Goal: Obtain resource: Obtain resource

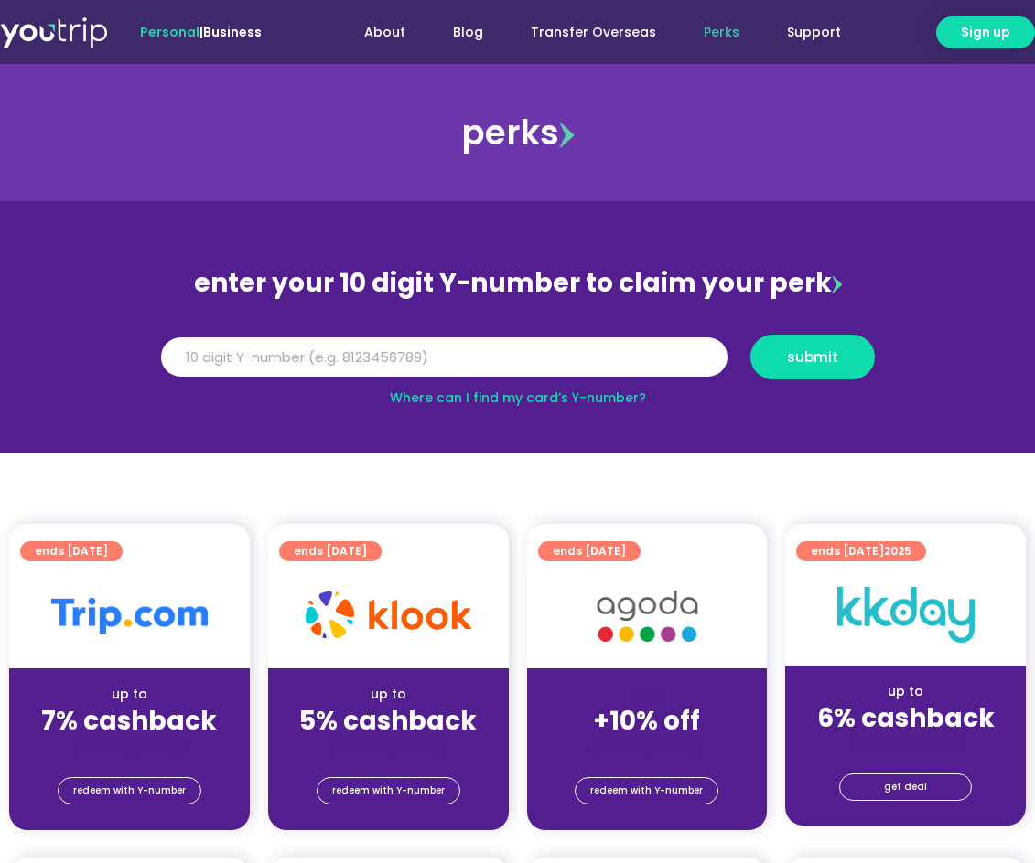
click at [649, 653] on img at bounding box center [647, 616] width 146 height 75
click at [646, 792] on span "redeem with Y-number" at bounding box center [646, 791] width 113 height 26
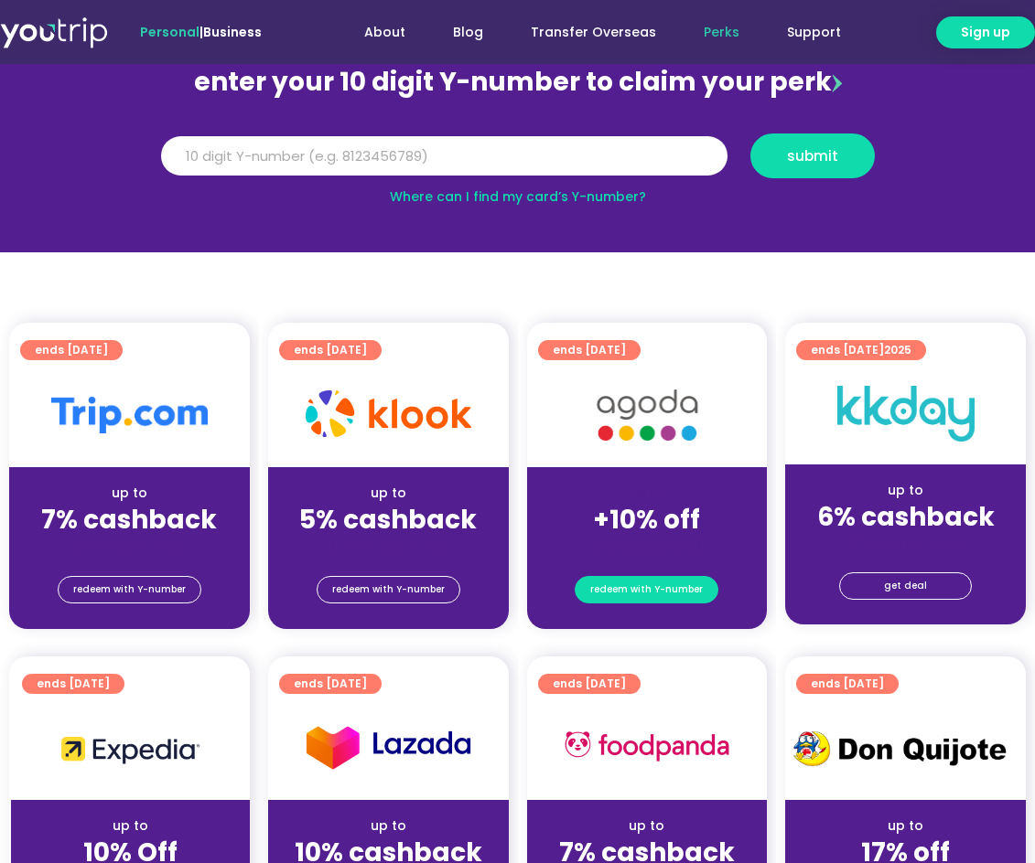
click at [649, 589] on span "redeem with Y-number" at bounding box center [646, 590] width 113 height 26
click at [335, 143] on input "Y Number" at bounding box center [444, 156] width 566 height 40
type input "8106813117"
click at [802, 185] on div "Y Number 8106813117 submit" at bounding box center [517, 163] width 736 height 59
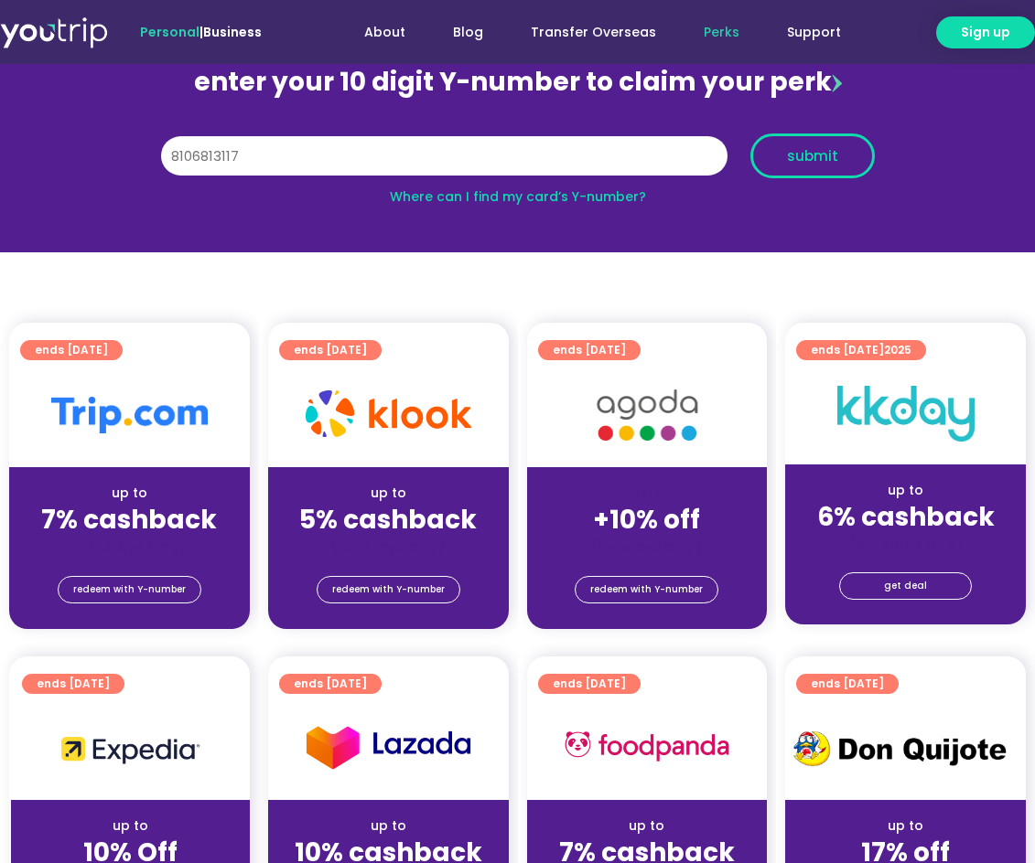
click at [807, 142] on button "submit" at bounding box center [812, 156] width 124 height 45
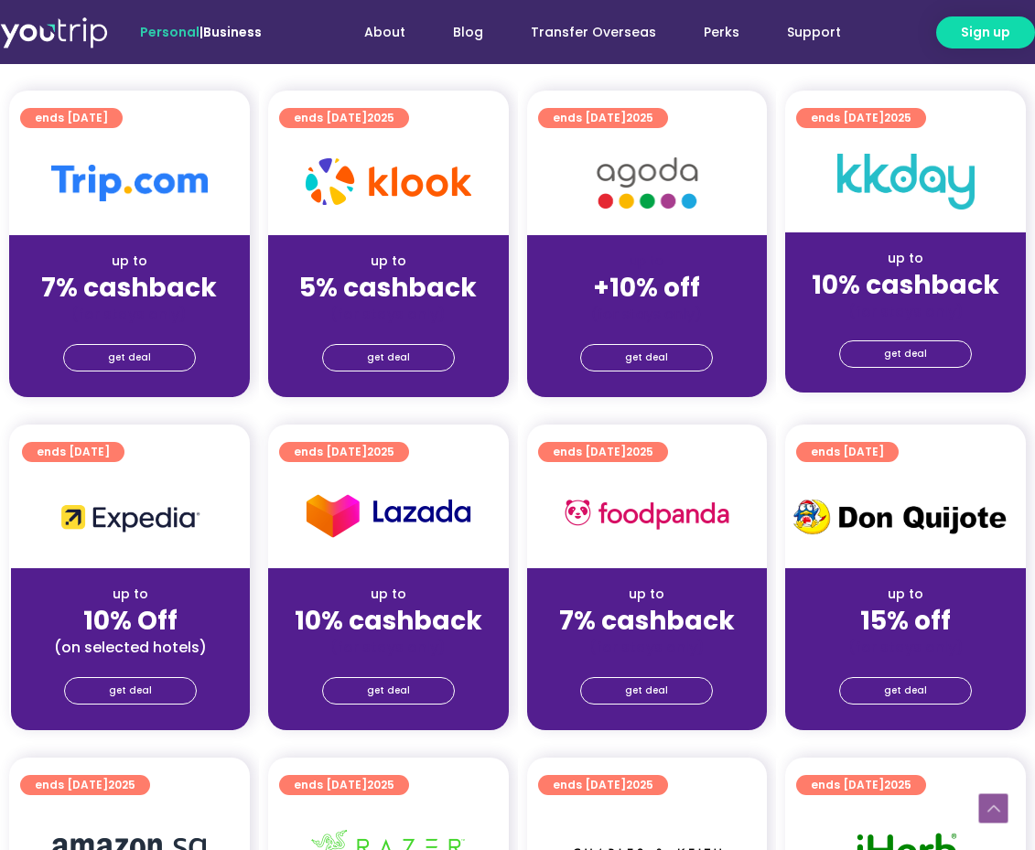
scroll to position [457, 0]
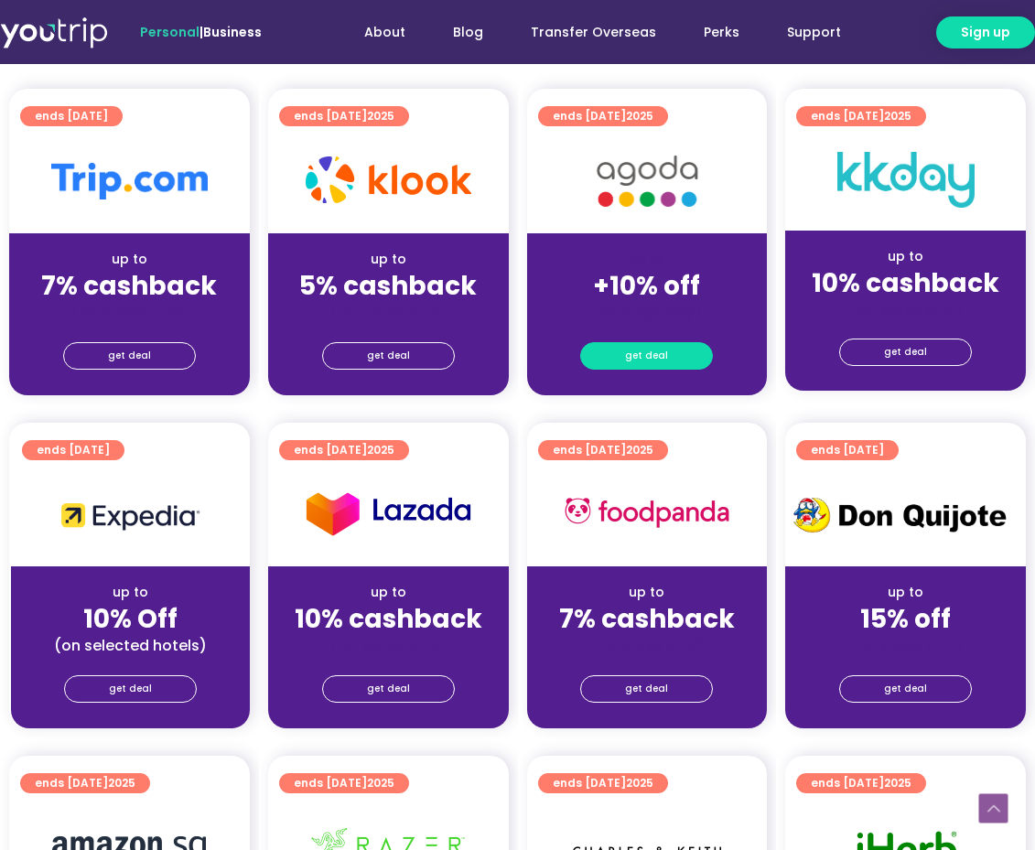
click at [657, 344] on span "get deal" at bounding box center [646, 356] width 43 height 26
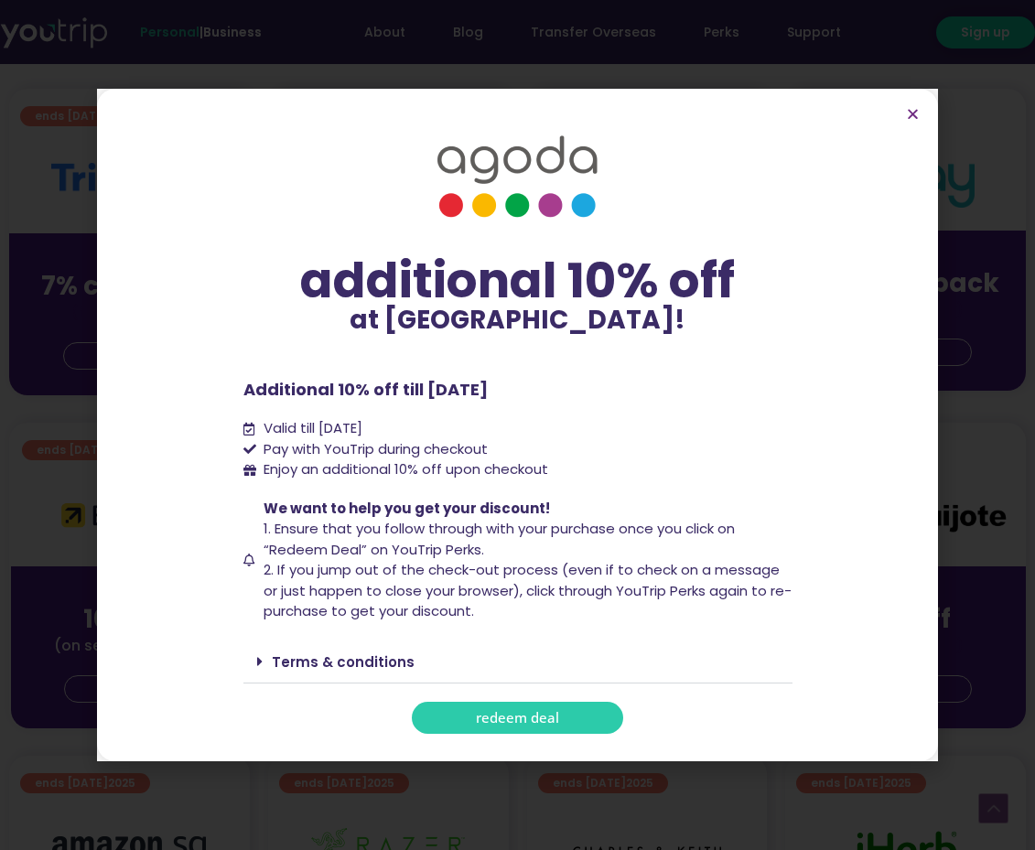
click at [542, 718] on span "redeem deal" at bounding box center [517, 718] width 83 height 14
